Goal: Task Accomplishment & Management: Manage account settings

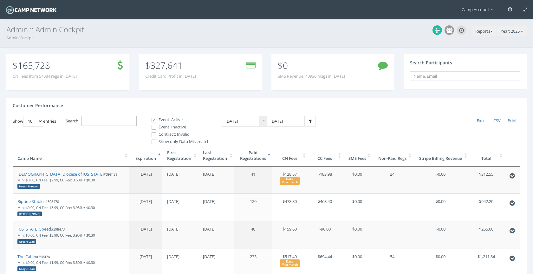
click at [123, 117] on input "Search:" at bounding box center [109, 121] width 55 height 10
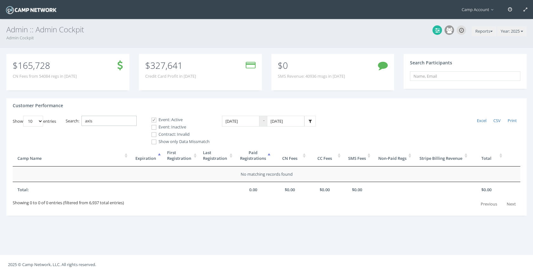
type input "axis"
click at [161, 128] on label "Event: Inactive" at bounding box center [177, 127] width 63 height 6
click at [153, 128] on input "Event: Inactive" at bounding box center [150, 127] width 6 height 6
checkbox input "true"
click at [161, 134] on label "Contract: Invalid" at bounding box center [177, 134] width 63 height 6
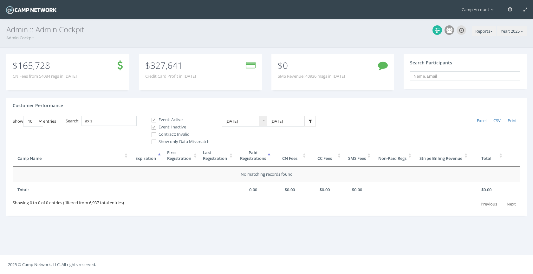
click at [153, 134] on input "Contract: Invalid" at bounding box center [150, 135] width 6 height 6
checkbox input "true"
drag, startPoint x: 120, startPoint y: 122, endPoint x: 83, endPoint y: 115, distance: 37.1
click at [83, 115] on div "Customer Performance Show 10 25 50 100 entries Excel CSV Print Search: axis Eve…" at bounding box center [266, 156] width 520 height 117
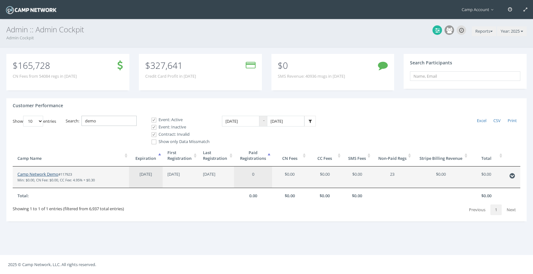
type input "demo"
click at [47, 174] on link "Camp Network Demo" at bounding box center [37, 174] width 41 height 6
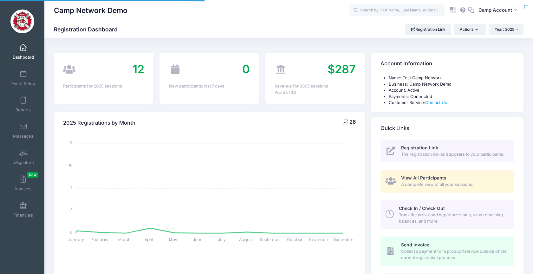
select select
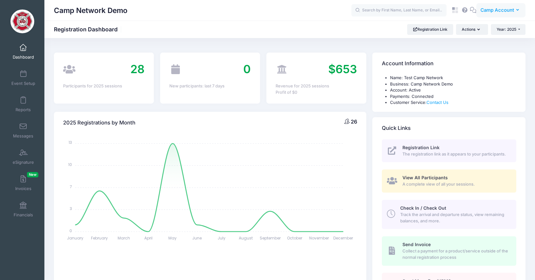
click at [495, 14] on span "Camp Account" at bounding box center [497, 10] width 34 height 7
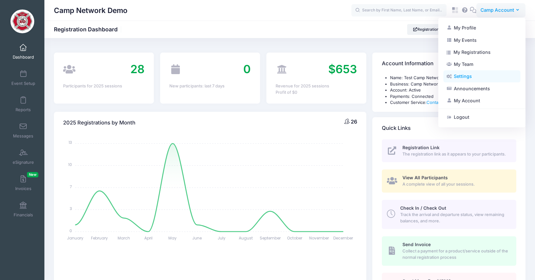
click at [464, 77] on link "Settings" at bounding box center [481, 76] width 77 height 12
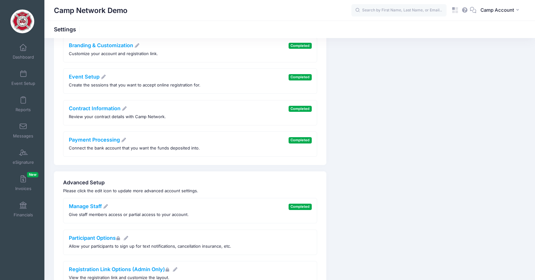
scroll to position [82, 0]
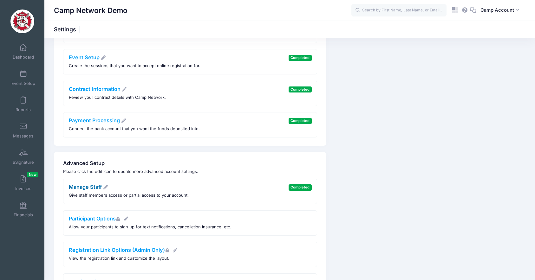
click at [88, 187] on link "Manage Staff" at bounding box center [89, 187] width 40 height 6
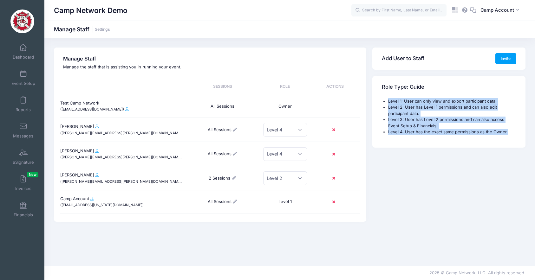
drag, startPoint x: 506, startPoint y: 135, endPoint x: 382, endPoint y: 101, distance: 129.6
click at [382, 101] on div "Level 1: User can only view and export participant data. Level 2: User has Leve…" at bounding box center [448, 122] width 153 height 49
click at [482, 154] on div "Add User to Staff Invite Role Type: Guide Level 1: User can only view and expor…" at bounding box center [448, 132] width 159 height 168
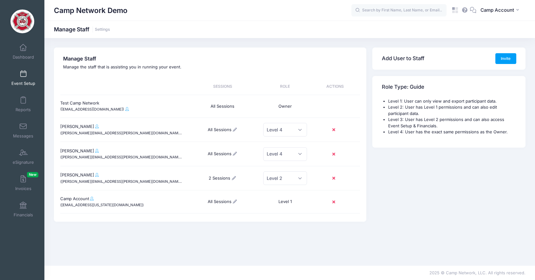
click at [24, 81] on span "Event Setup" at bounding box center [23, 83] width 24 height 5
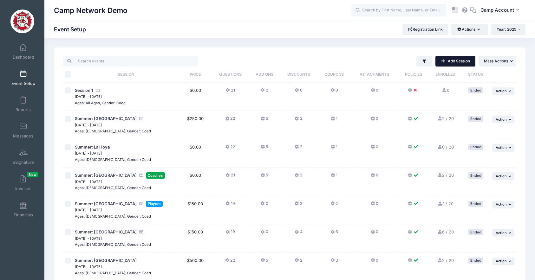
click at [465, 62] on link "Add Session" at bounding box center [455, 61] width 40 height 11
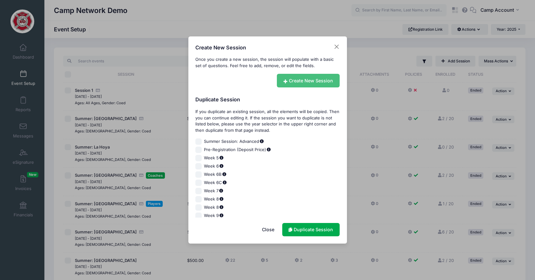
click at [290, 82] on link "Create New Session" at bounding box center [308, 81] width 63 height 14
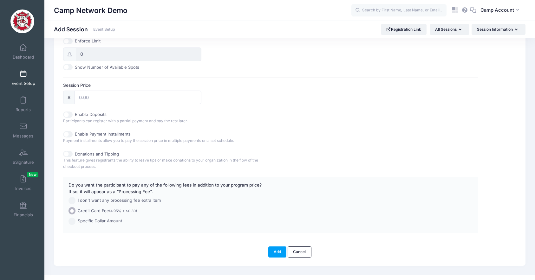
scroll to position [270, 0]
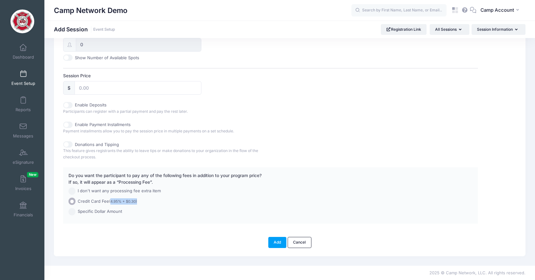
drag, startPoint x: 139, startPoint y: 203, endPoint x: 110, endPoint y: 203, distance: 28.2
click at [110, 203] on label "Credit Card Fee (4.95% + $0.30)" at bounding box center [254, 201] width 371 height 7
click at [21, 38] on div "Dashboard" at bounding box center [23, 51] width 42 height 26
click at [23, 49] on span at bounding box center [23, 47] width 0 height 7
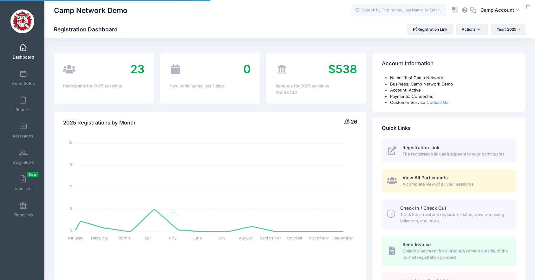
select select
